Goal: Communication & Community: Answer question/provide support

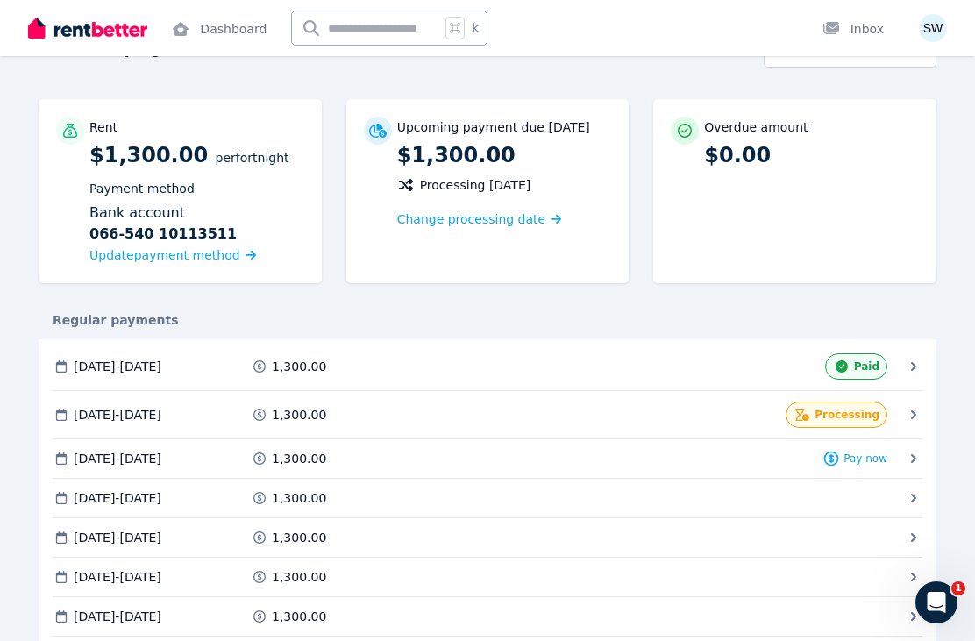
scroll to position [111, 0]
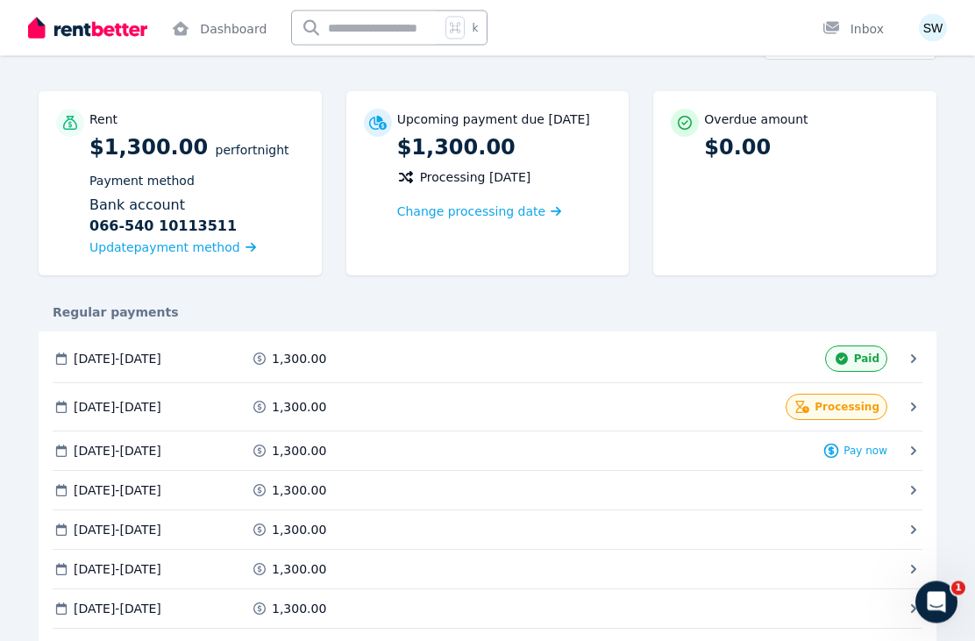
click at [939, 607] on icon "Open Intercom Messenger" at bounding box center [937, 602] width 29 height 29
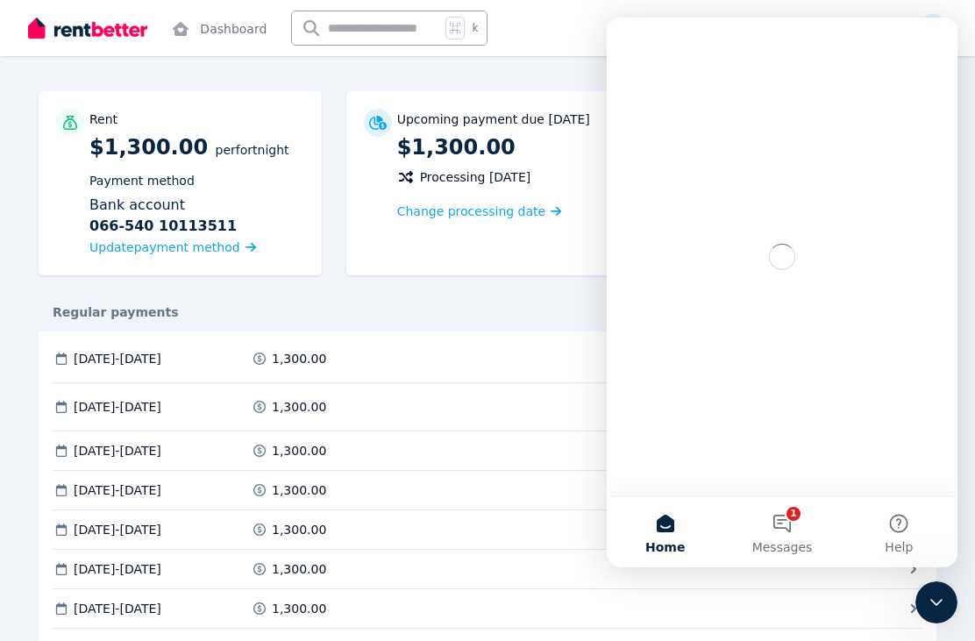
scroll to position [0, 0]
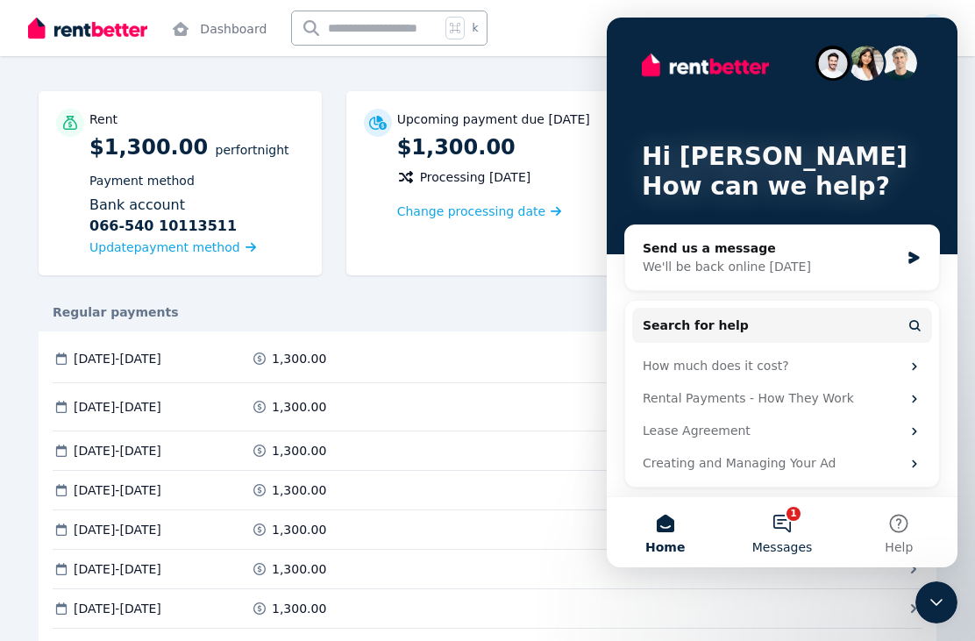
click at [789, 568] on button "1 Messages" at bounding box center [782, 532] width 117 height 70
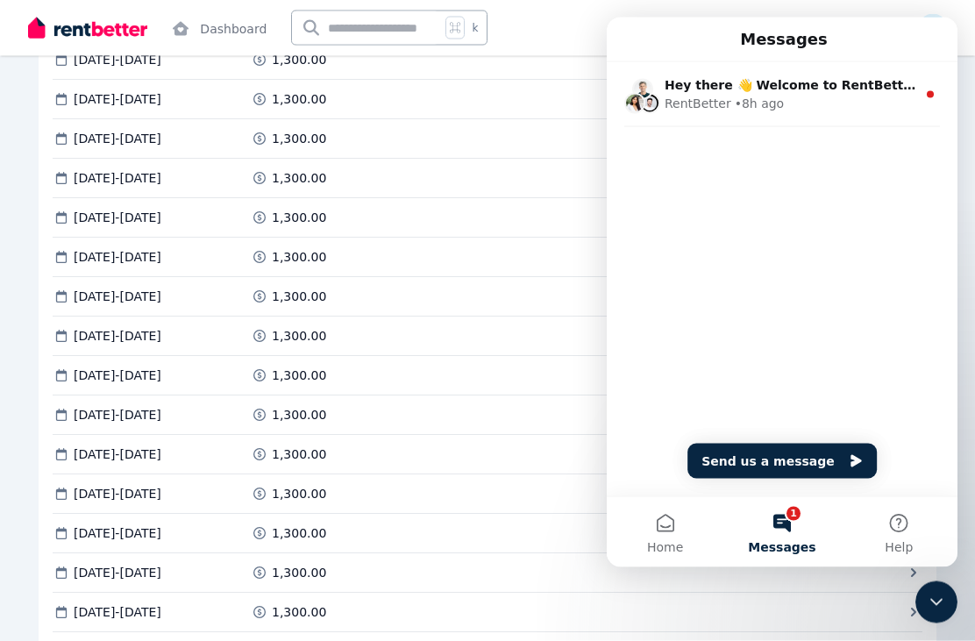
scroll to position [583, 0]
click at [675, 567] on button "Home" at bounding box center [665, 531] width 117 height 70
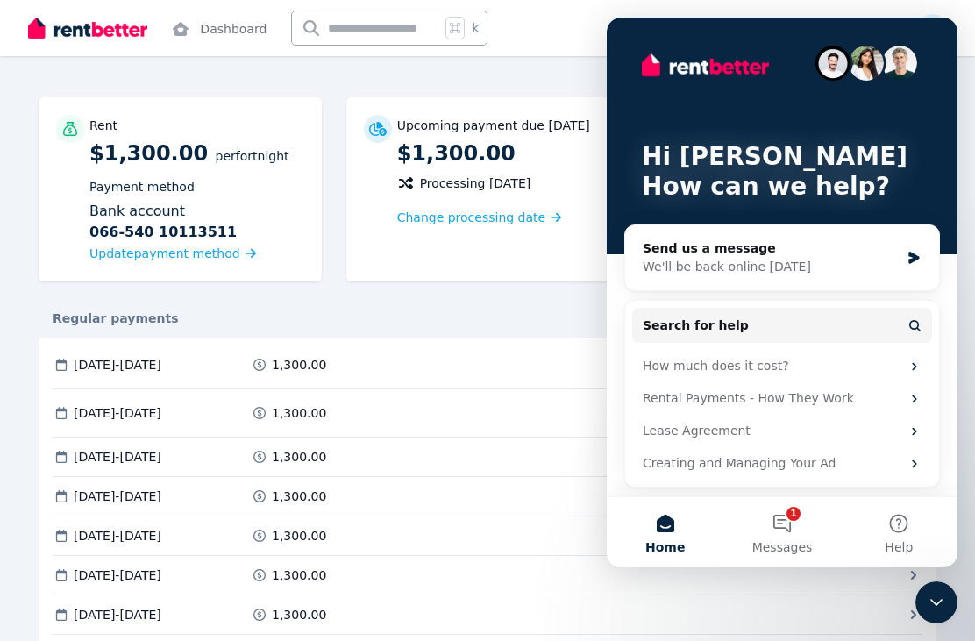
scroll to position [0, 0]
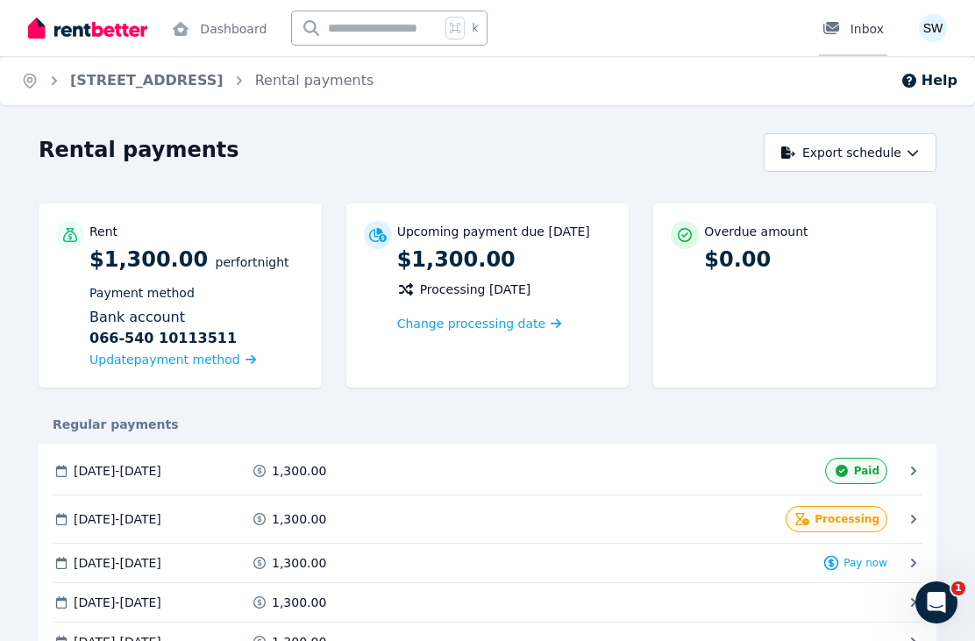
click at [859, 32] on div "Inbox" at bounding box center [853, 29] width 61 height 18
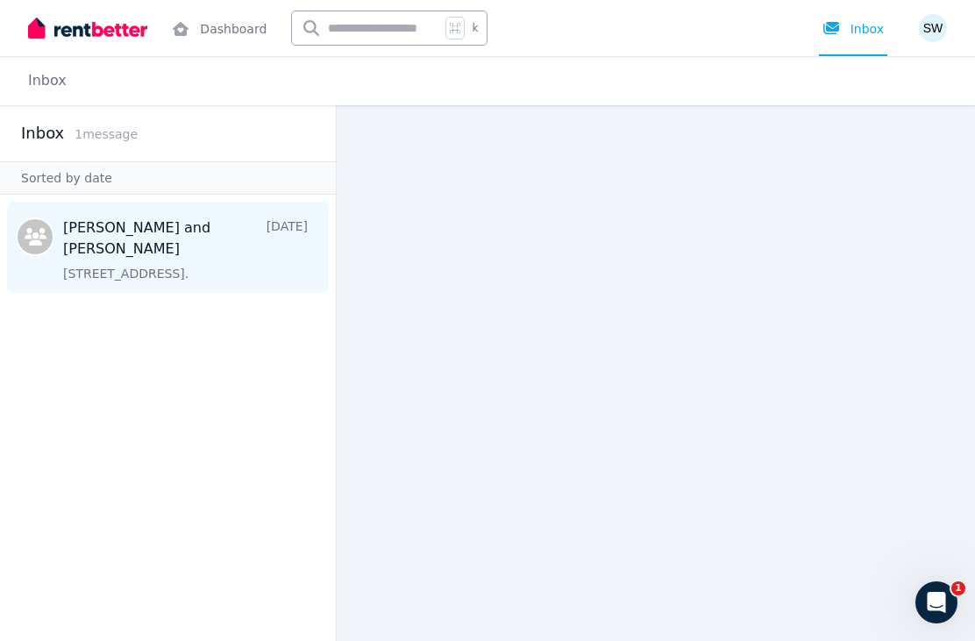
click at [137, 232] on span "Message list" at bounding box center [168, 247] width 336 height 91
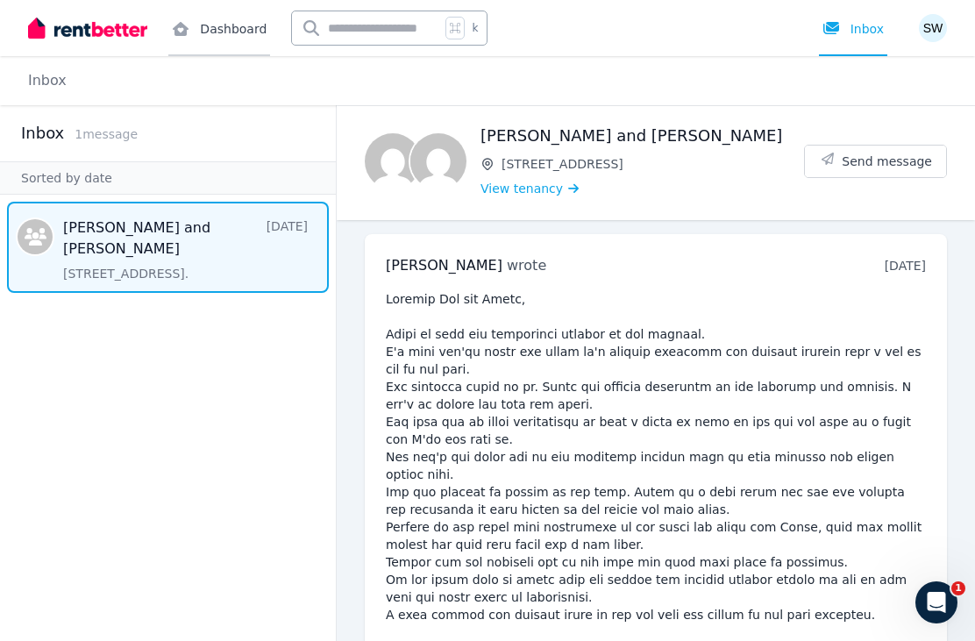
click at [228, 40] on link "Dashboard" at bounding box center [219, 28] width 102 height 56
